Goal: Task Accomplishment & Management: Use online tool/utility

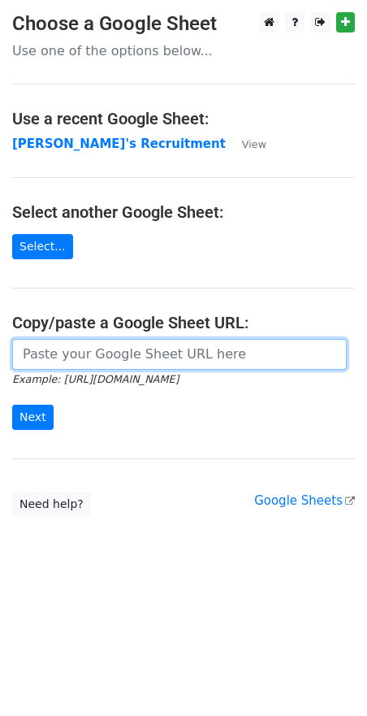
click at [80, 348] on input "url" at bounding box center [179, 354] width 335 height 31
paste input "https://docs.google.com/spreadsheets/d/1Cr9APMfEyBzomlp0d5nIDRAmjV2mnvwC1MH092O…"
type input "https://docs.google.com/spreadsheets/d/1Cr9APMfEyBzomlp0d5nIDRAmjV2mnvwC1MH092O…"
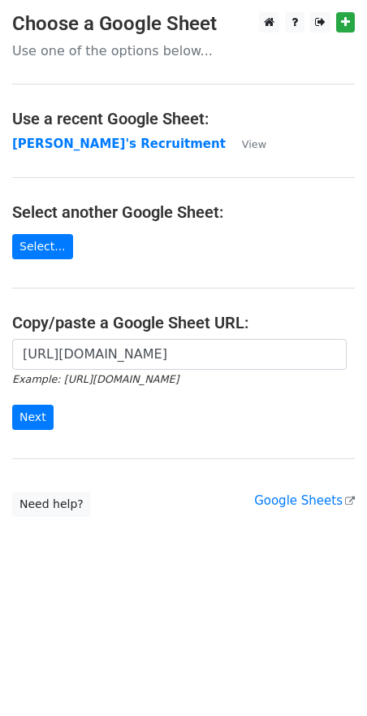
scroll to position [0, 0]
click at [41, 416] on input "Next" at bounding box center [32, 417] width 41 height 25
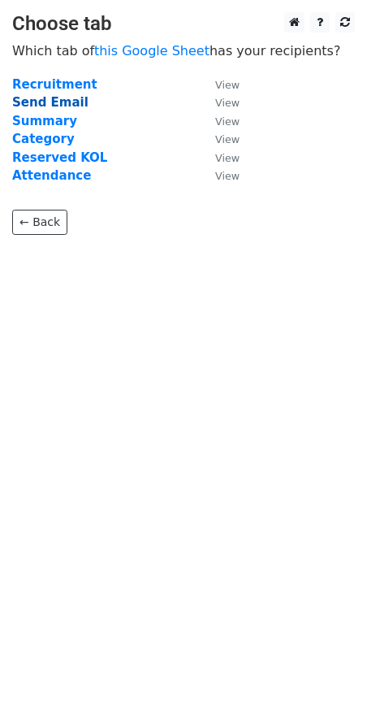
click at [47, 104] on strong "Send Email" at bounding box center [50, 102] width 76 height 15
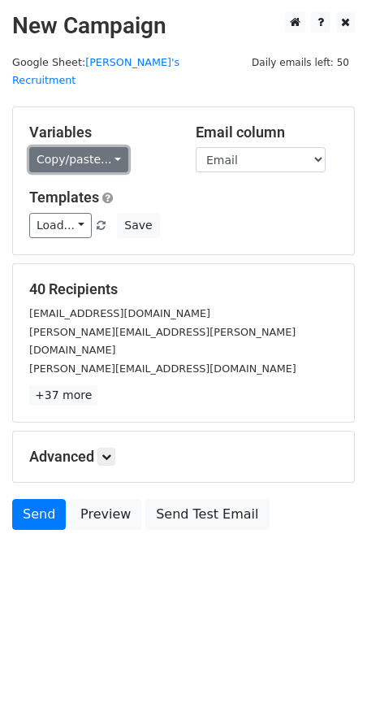
click at [115, 147] on link "Copy/paste..." at bounding box center [78, 159] width 99 height 25
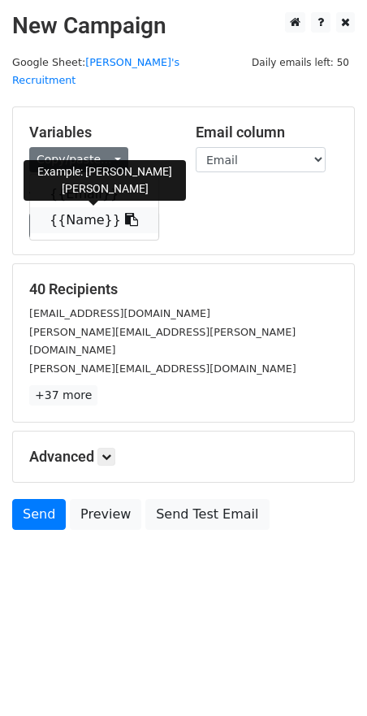
click at [125, 213] on icon at bounding box center [131, 219] width 13 height 13
